Goal: Task Accomplishment & Management: Manage account settings

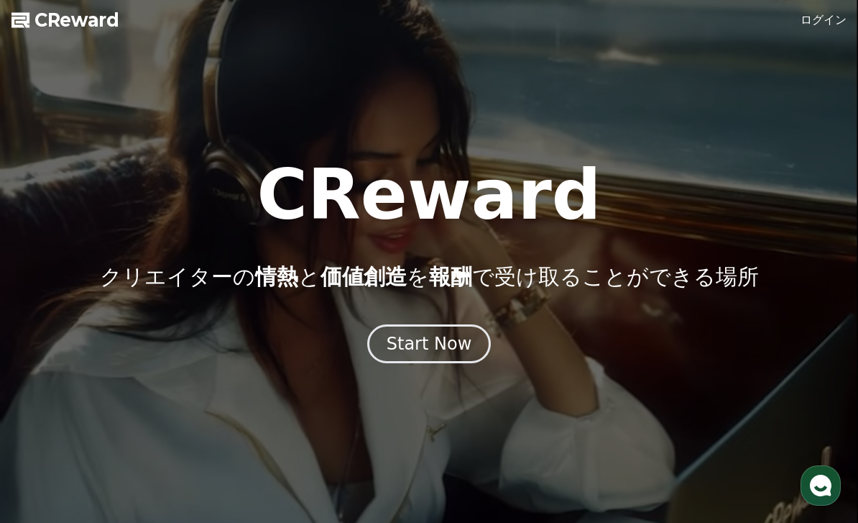
click at [834, 20] on link "ログイン" at bounding box center [824, 20] width 46 height 17
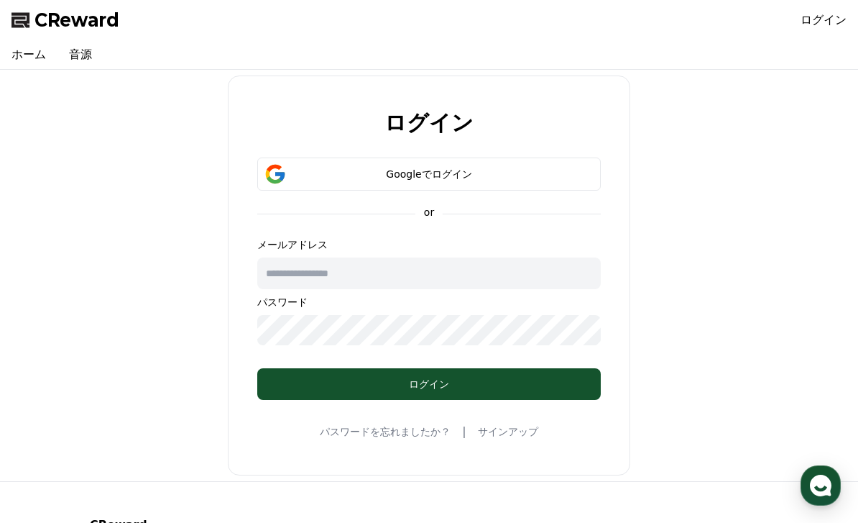
click at [578, 173] on div "Googleでログイン" at bounding box center [429, 174] width 302 height 14
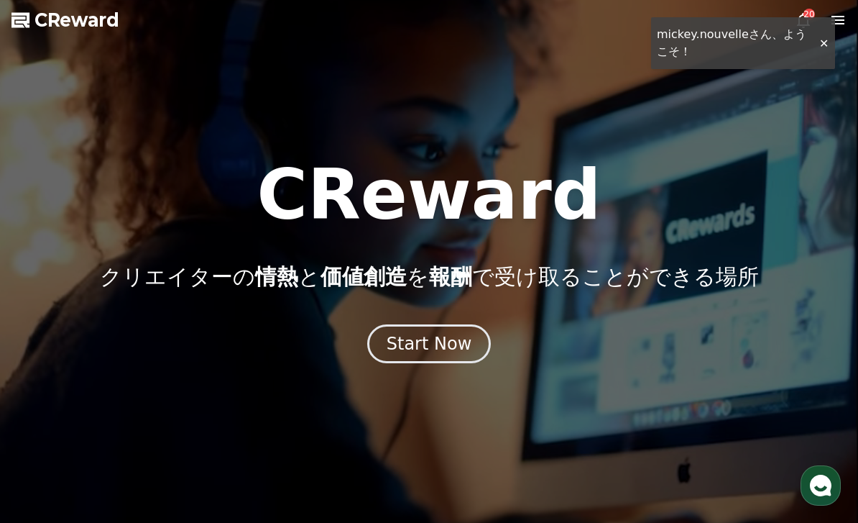
click at [831, 45] on div at bounding box center [429, 261] width 858 height 523
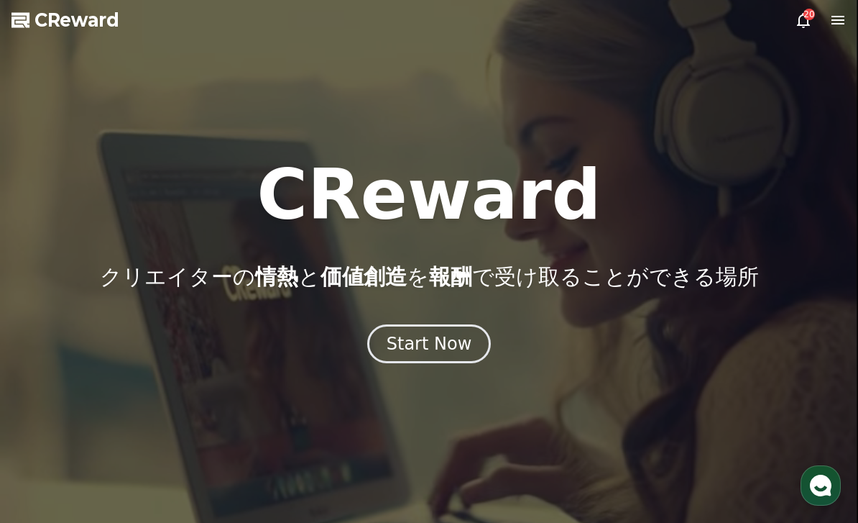
click at [807, 16] on div "20" at bounding box center [810, 15] width 12 height 12
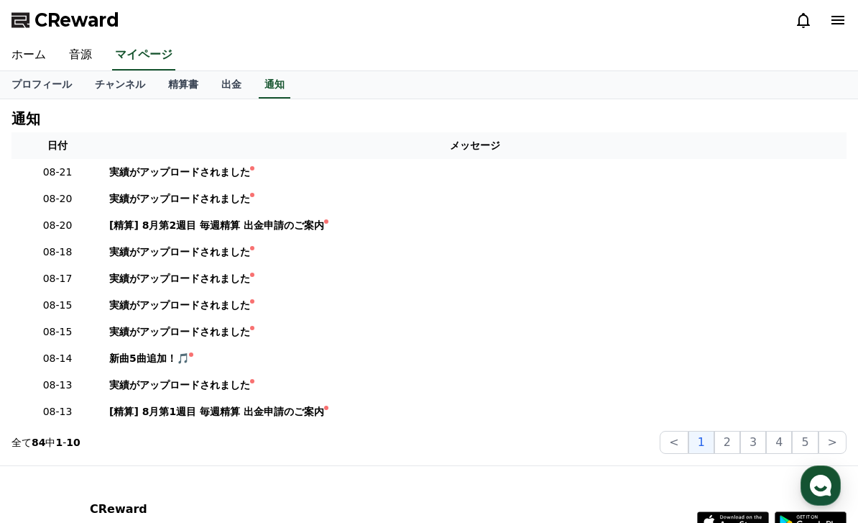
click at [139, 171] on div "実績がアップロードされました" at bounding box center [179, 172] width 141 height 15
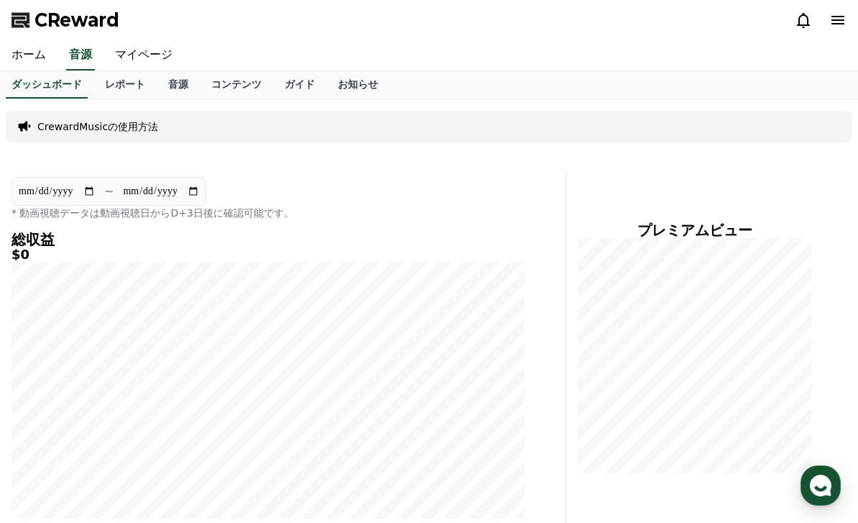
click at [83, 190] on input "**********" at bounding box center [57, 191] width 78 height 16
